Goal: Transaction & Acquisition: Book appointment/travel/reservation

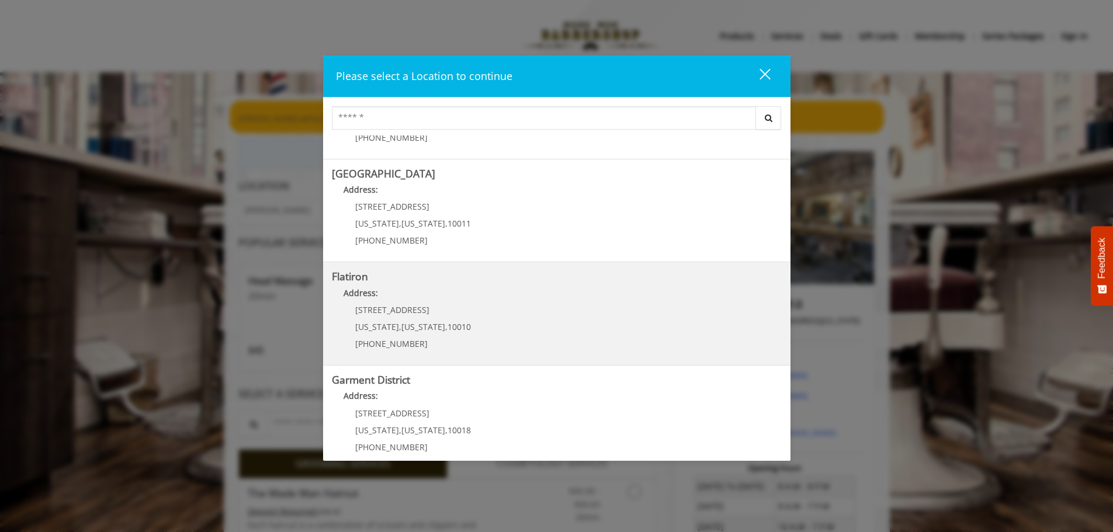
scroll to position [196, 0]
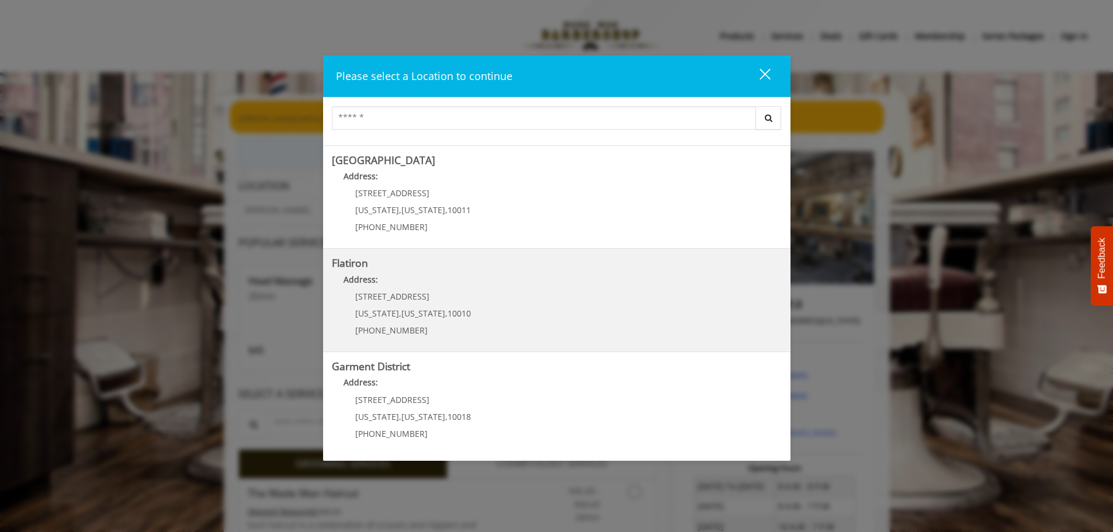
click at [377, 310] on span "[US_STATE]" at bounding box center [377, 313] width 44 height 11
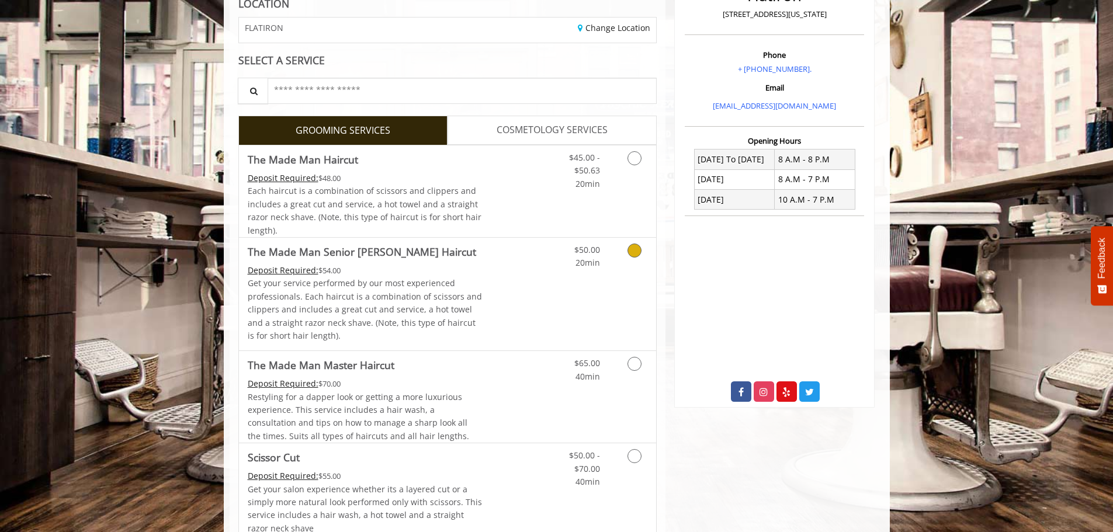
scroll to position [175, 0]
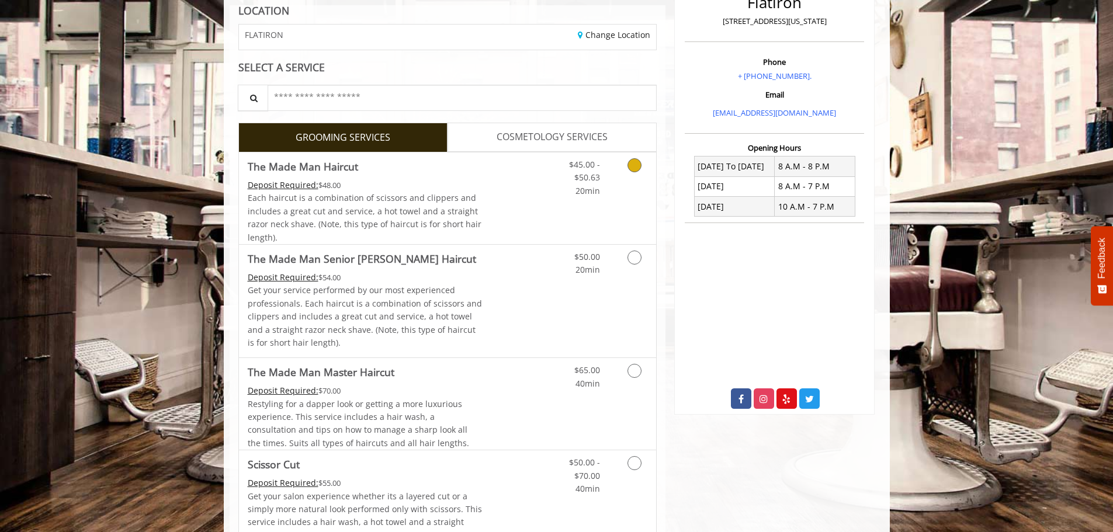
click at [632, 167] on icon "Grooming services" at bounding box center [635, 165] width 14 height 14
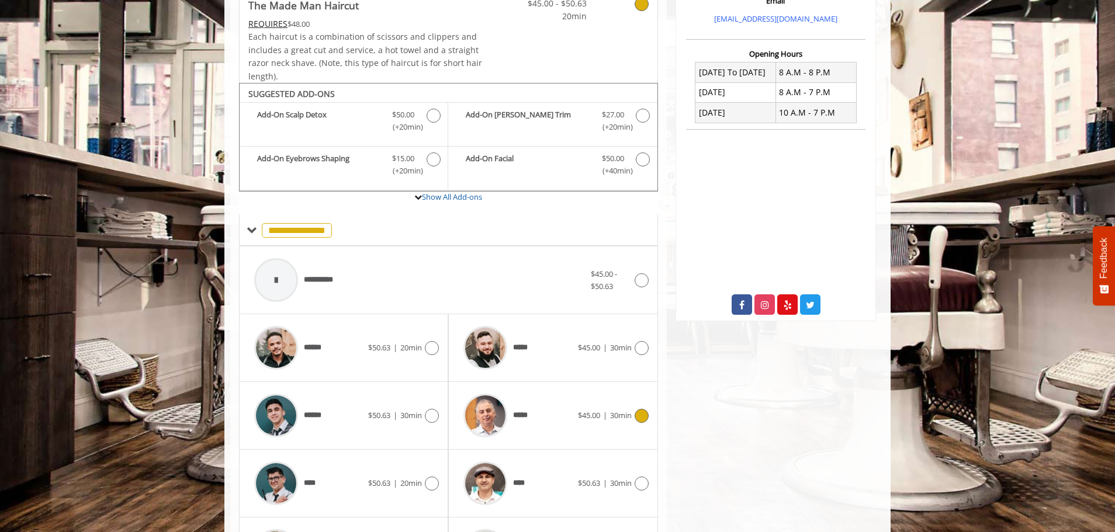
scroll to position [81, 0]
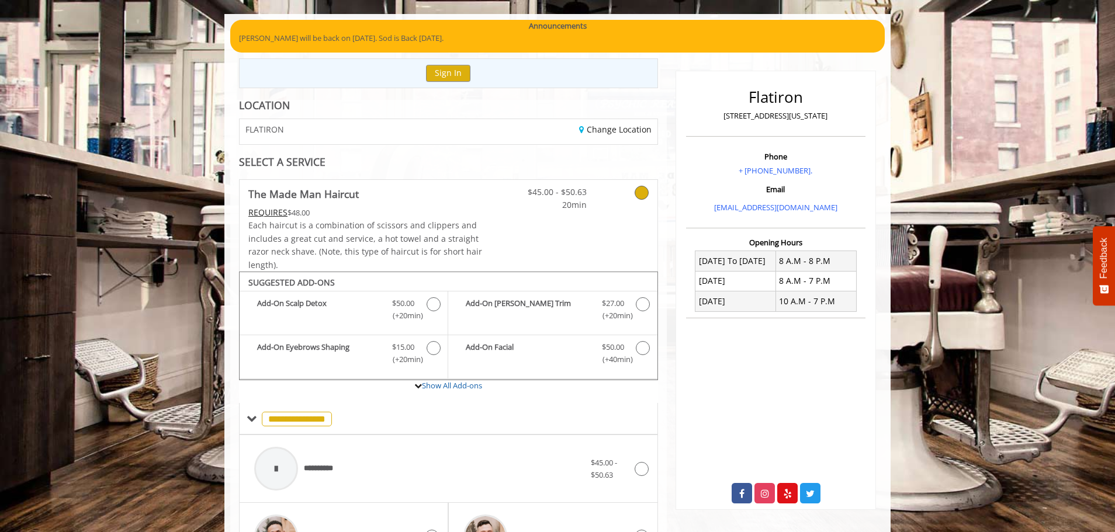
click at [780, 117] on p "10 E 23rd Street, New York" at bounding box center [776, 116] width 174 height 12
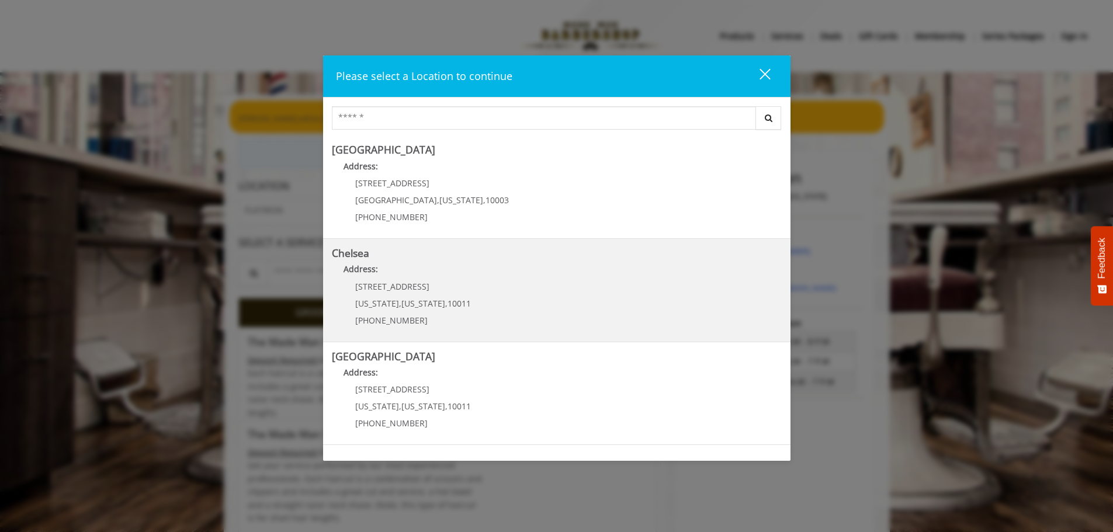
click at [390, 293] on div "169/170 W 23rd St New York , New York , 10011 (917) 639-3902" at bounding box center [404, 307] width 145 height 51
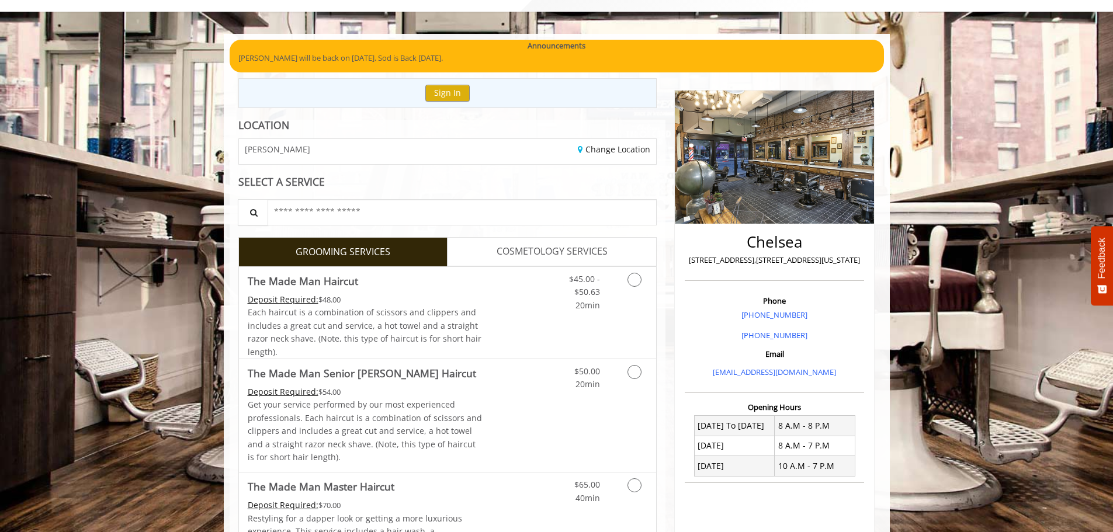
scroll to position [117, 0]
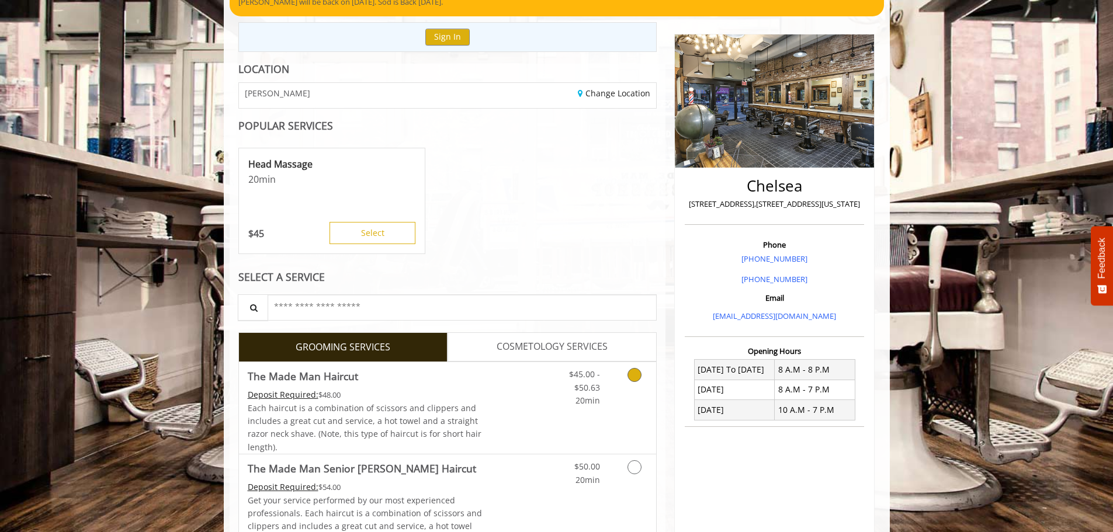
click at [624, 376] on link "Grooming services" at bounding box center [633, 384] width 30 height 45
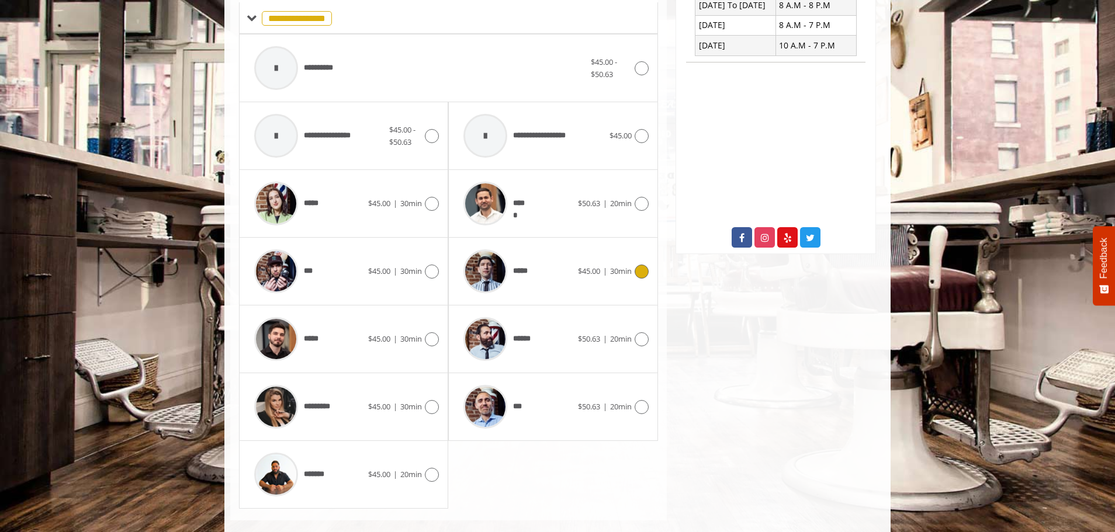
scroll to position [499, 0]
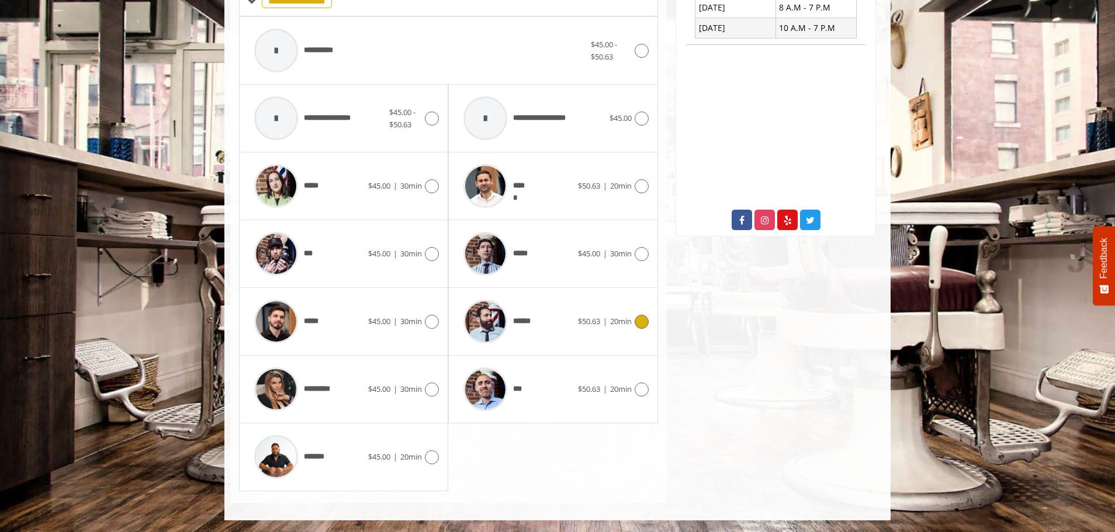
click at [638, 323] on icon at bounding box center [642, 322] width 14 height 14
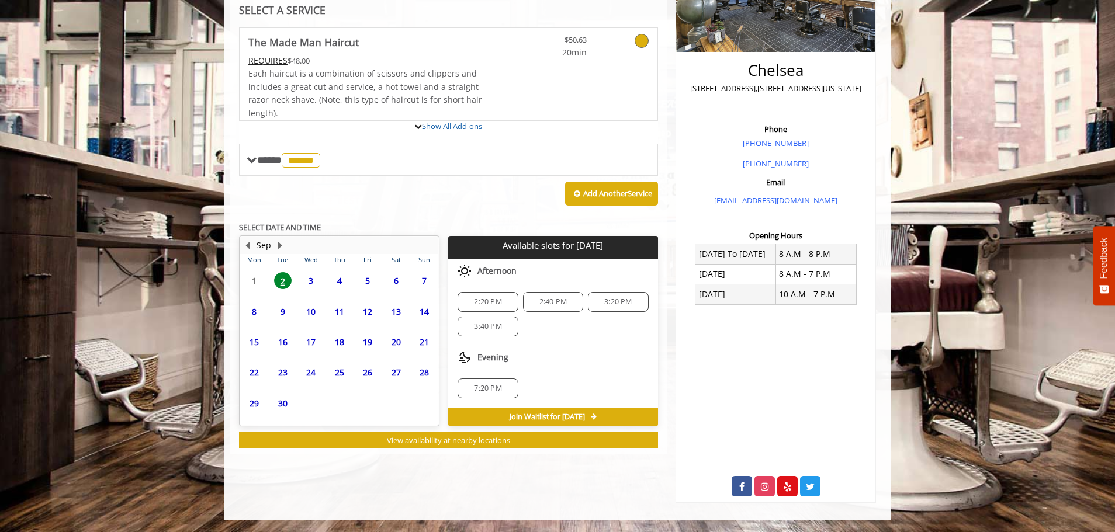
scroll to position [292, 0]
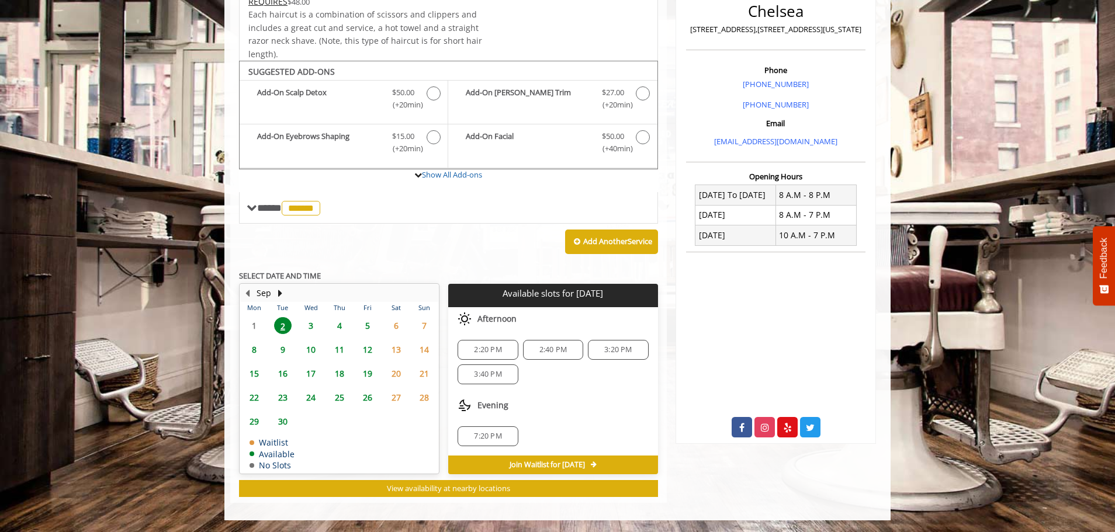
click at [606, 347] on span "3:20 PM" at bounding box center [617, 349] width 27 height 9
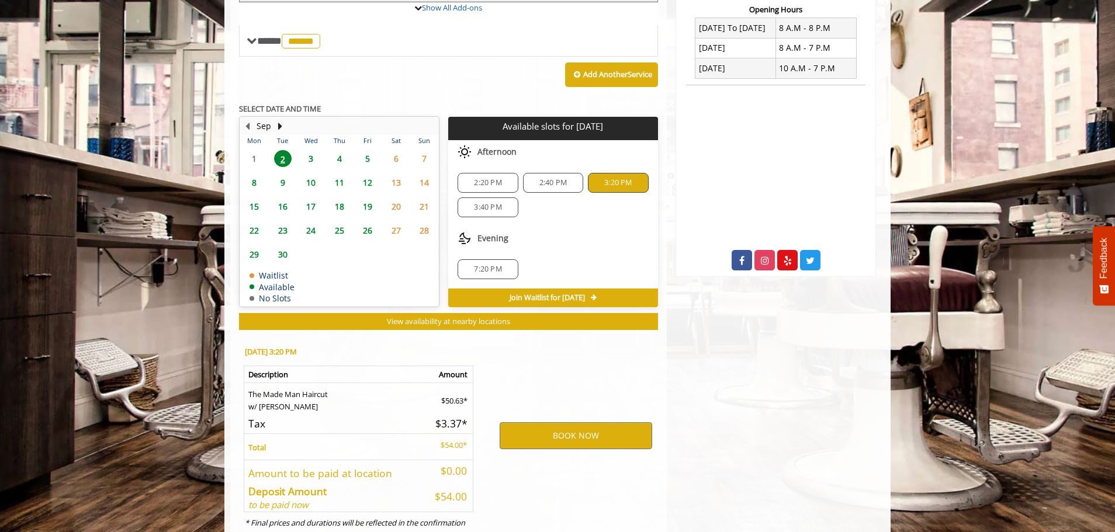
scroll to position [503, 0]
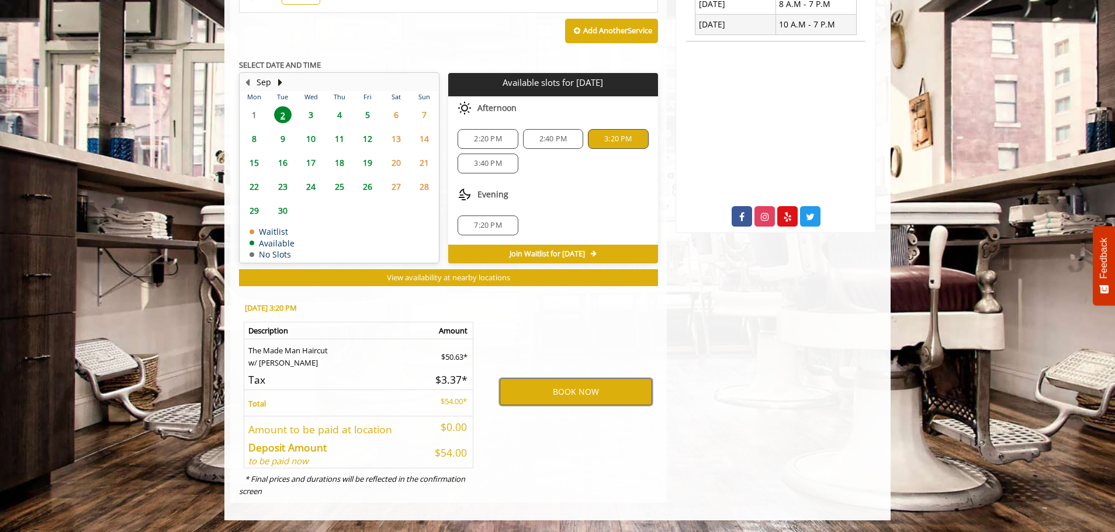
click at [563, 395] on button "BOOK NOW" at bounding box center [576, 392] width 153 height 27
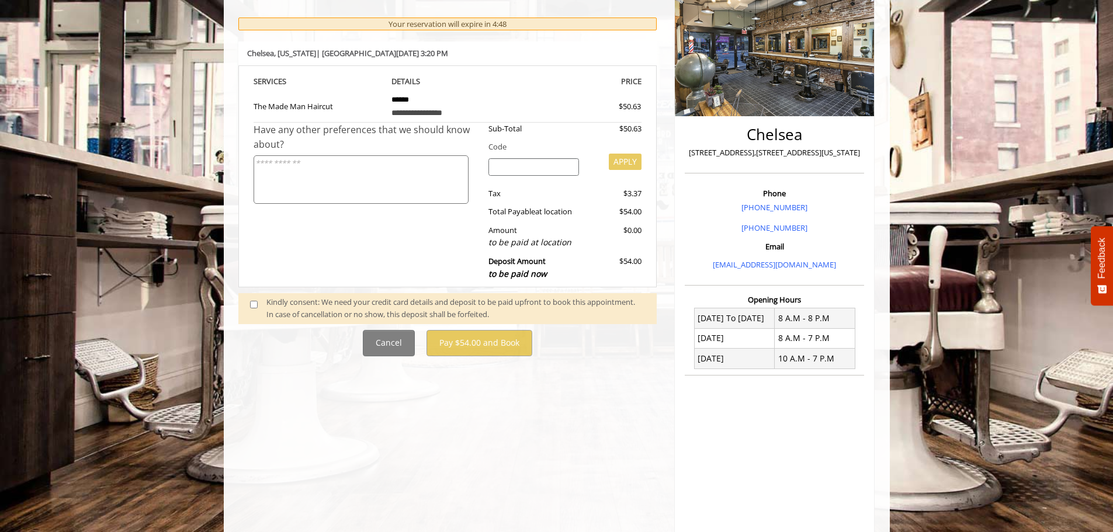
scroll to position [175, 0]
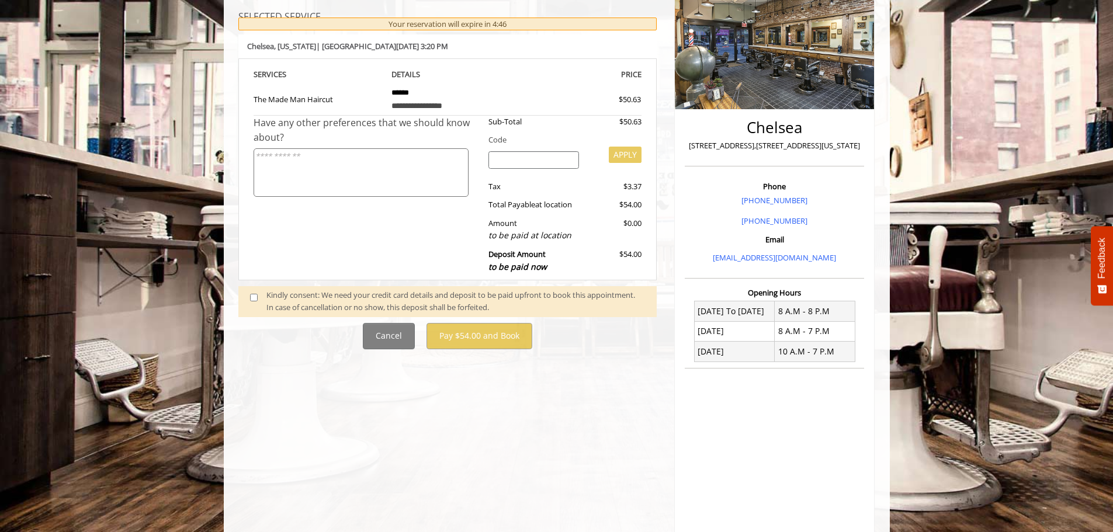
click at [251, 302] on span at bounding box center [258, 301] width 34 height 25
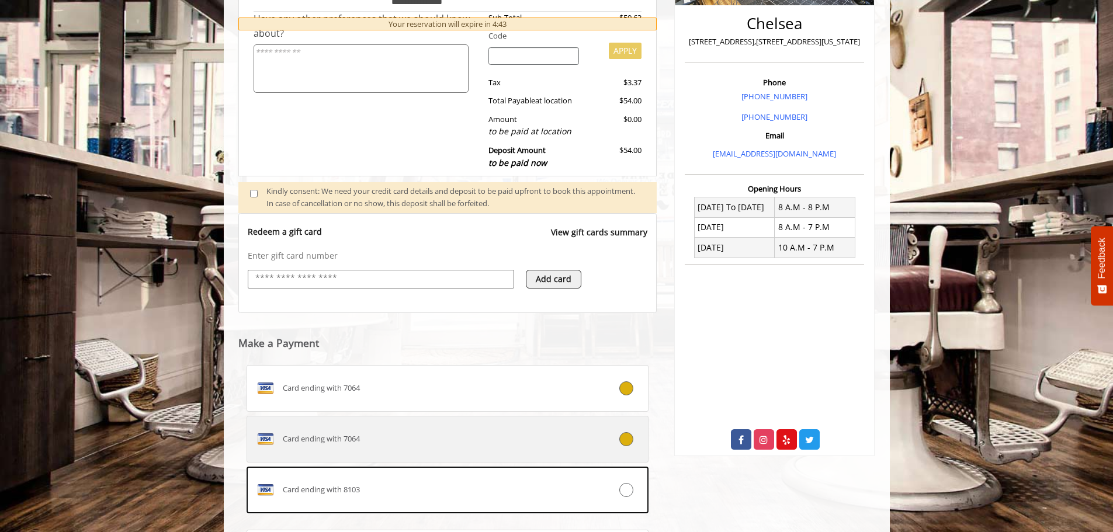
scroll to position [347, 0]
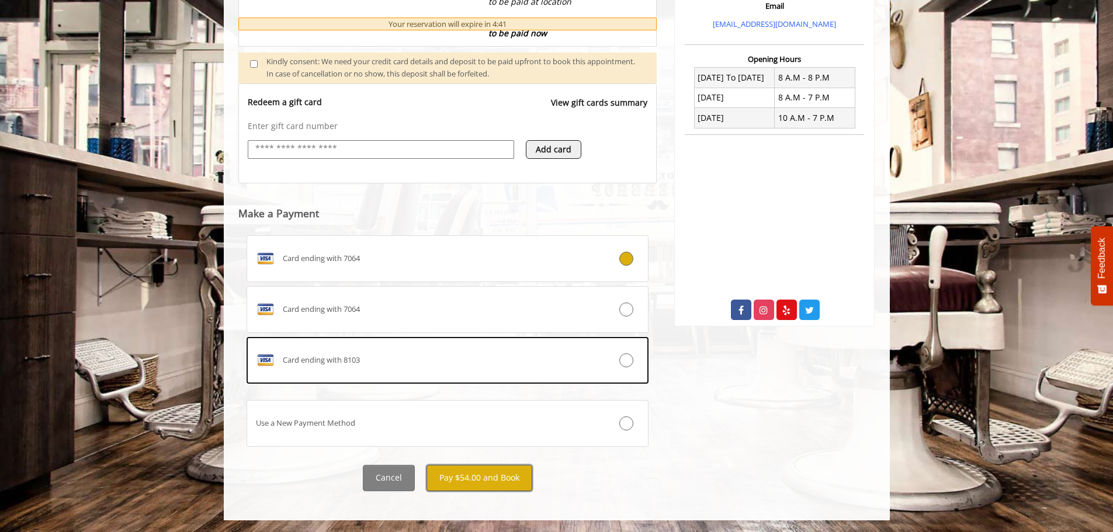
click at [479, 476] on button "Pay $54.00 and Book" at bounding box center [480, 478] width 106 height 26
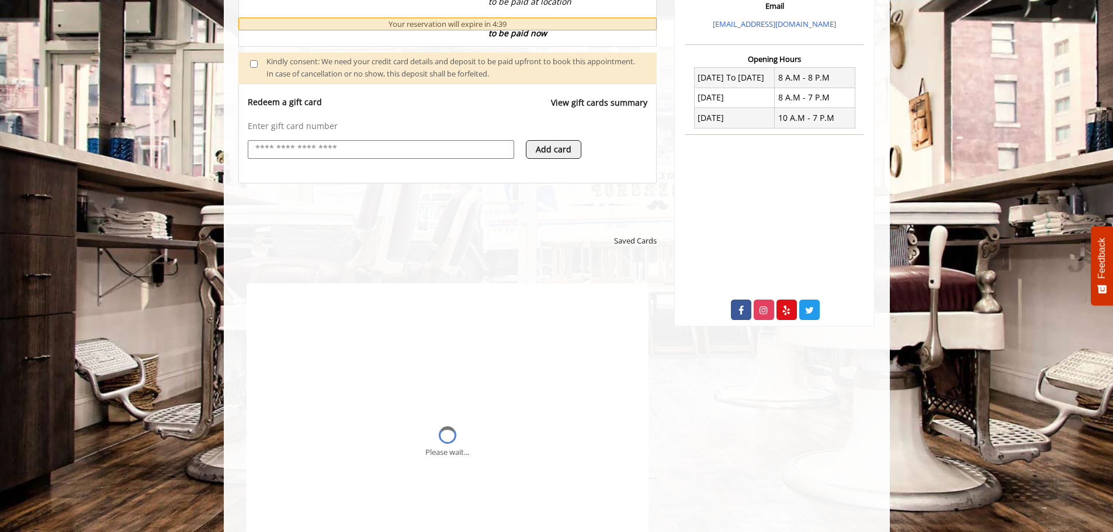
scroll to position [0, 0]
